Goal: Navigation & Orientation: Understand site structure

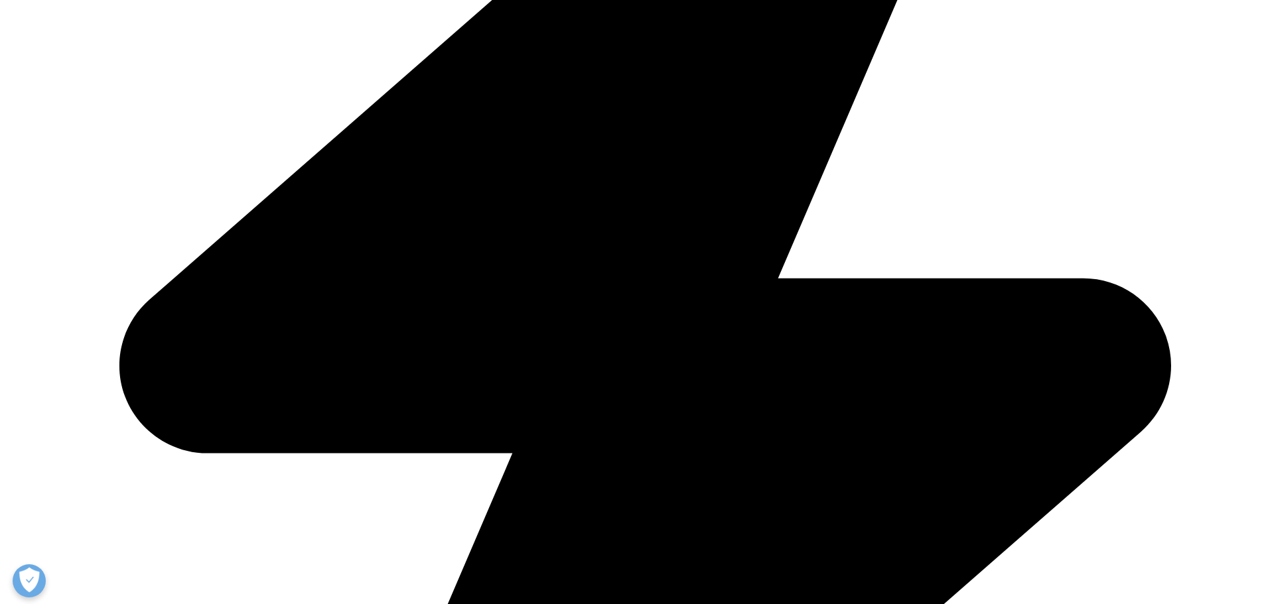
scroll to position [597, 0]
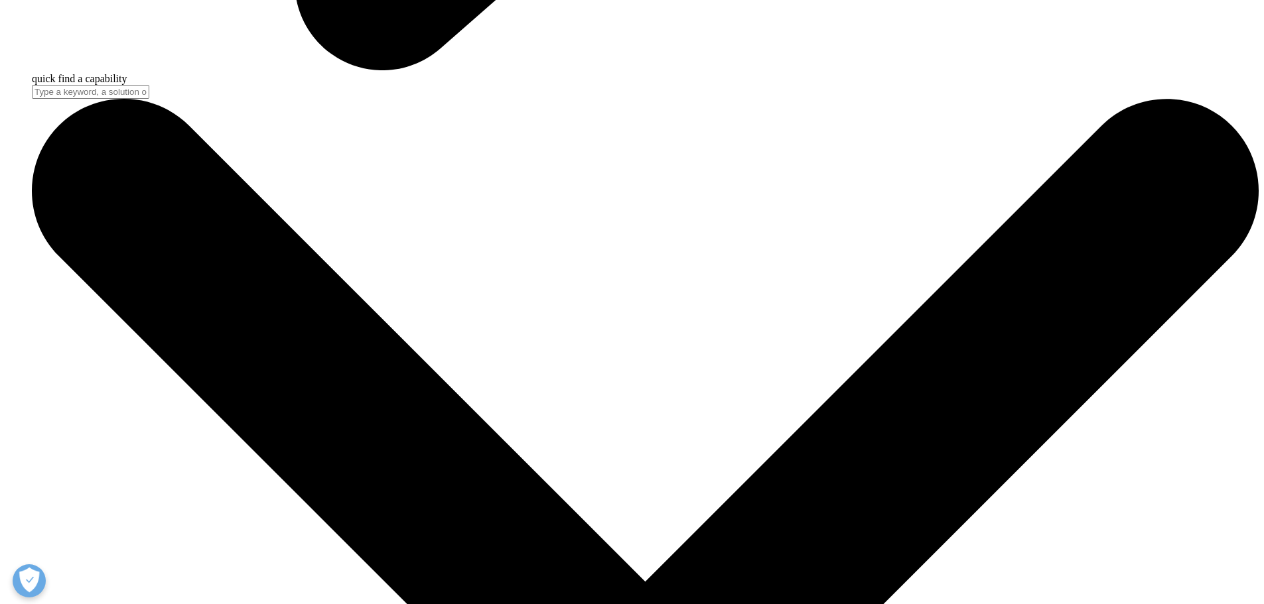
scroll to position [1627, 0]
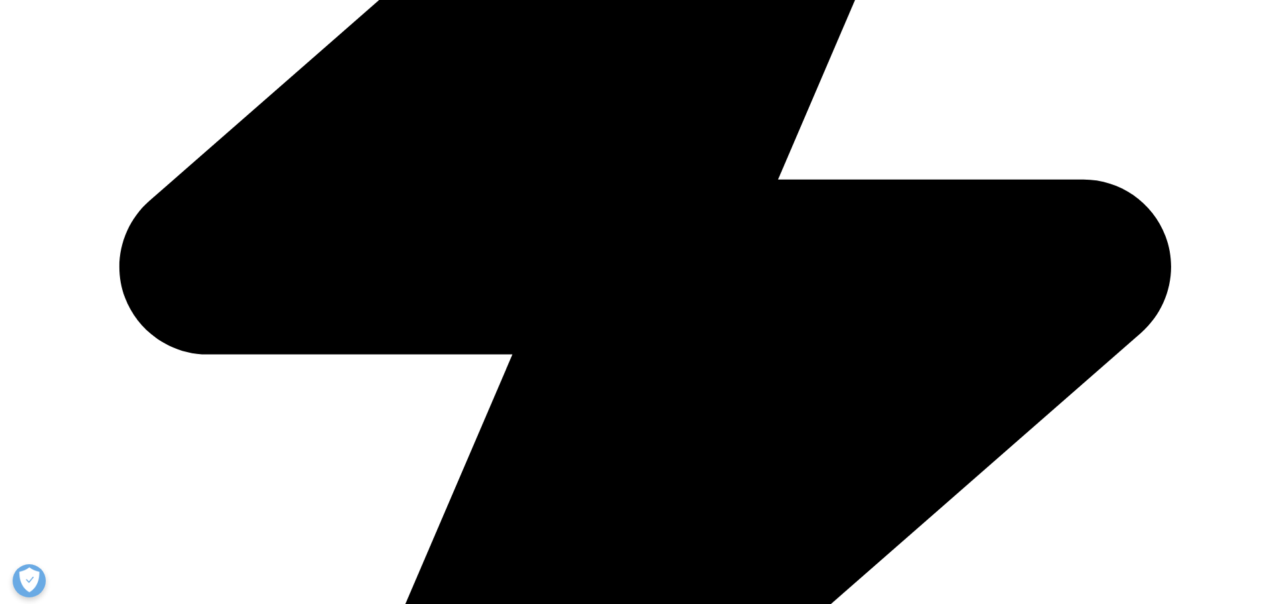
scroll to position [692, 0]
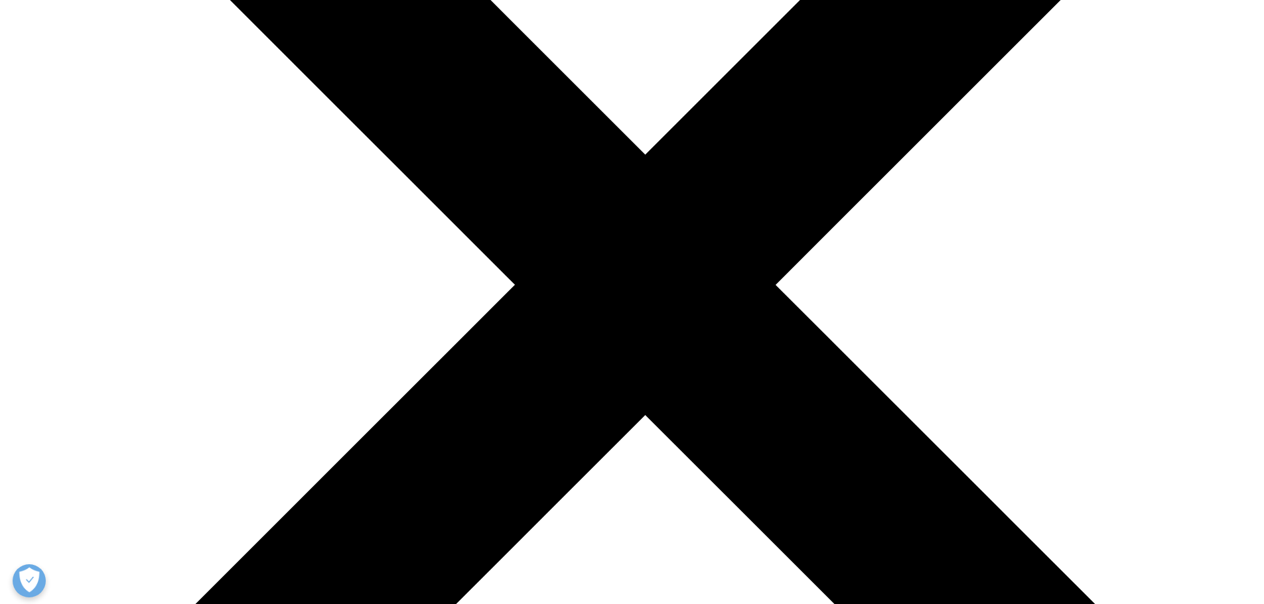
scroll to position [2023, 0]
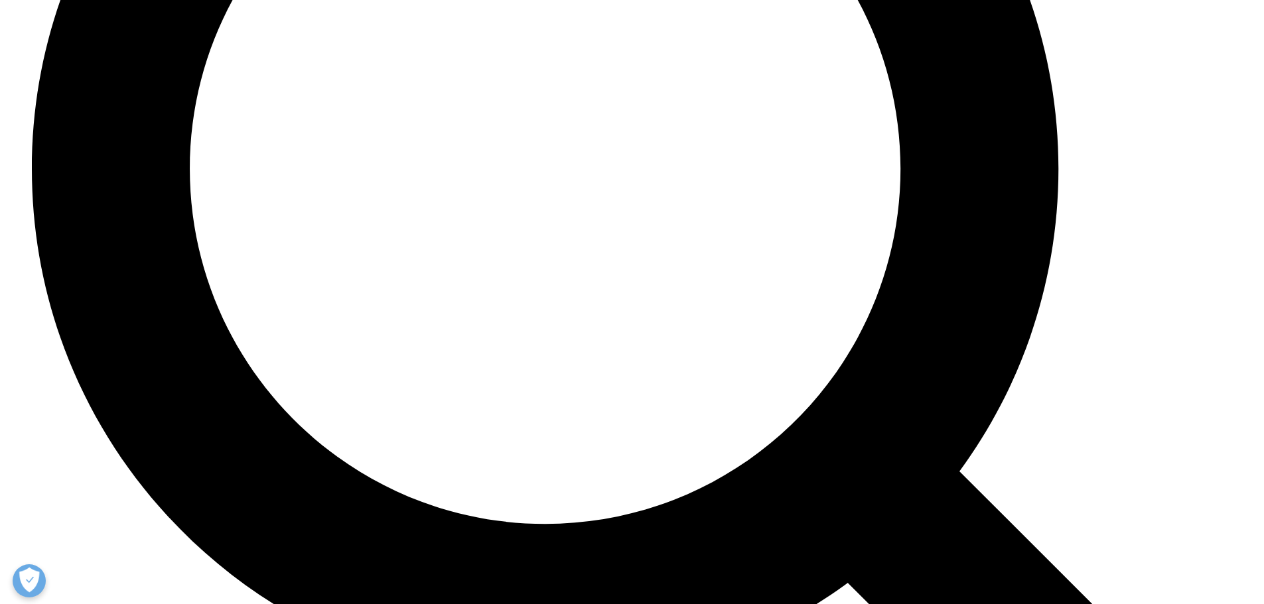
scroll to position [3237, 0]
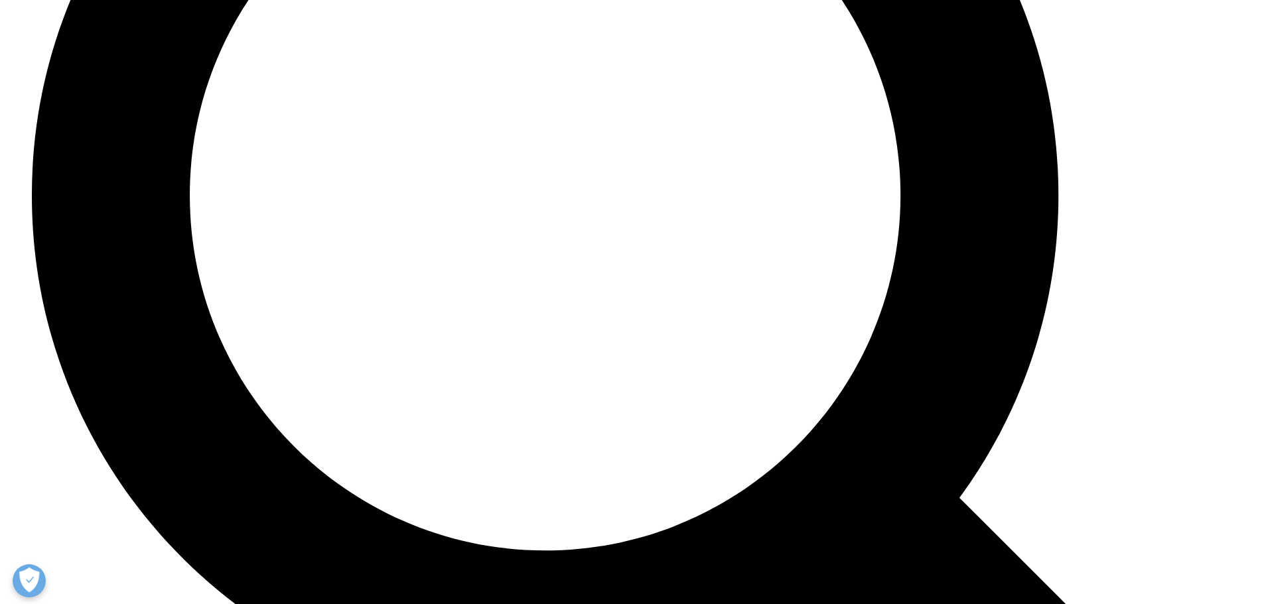
scroll to position [3237, 0]
